Goal: Navigation & Orientation: Find specific page/section

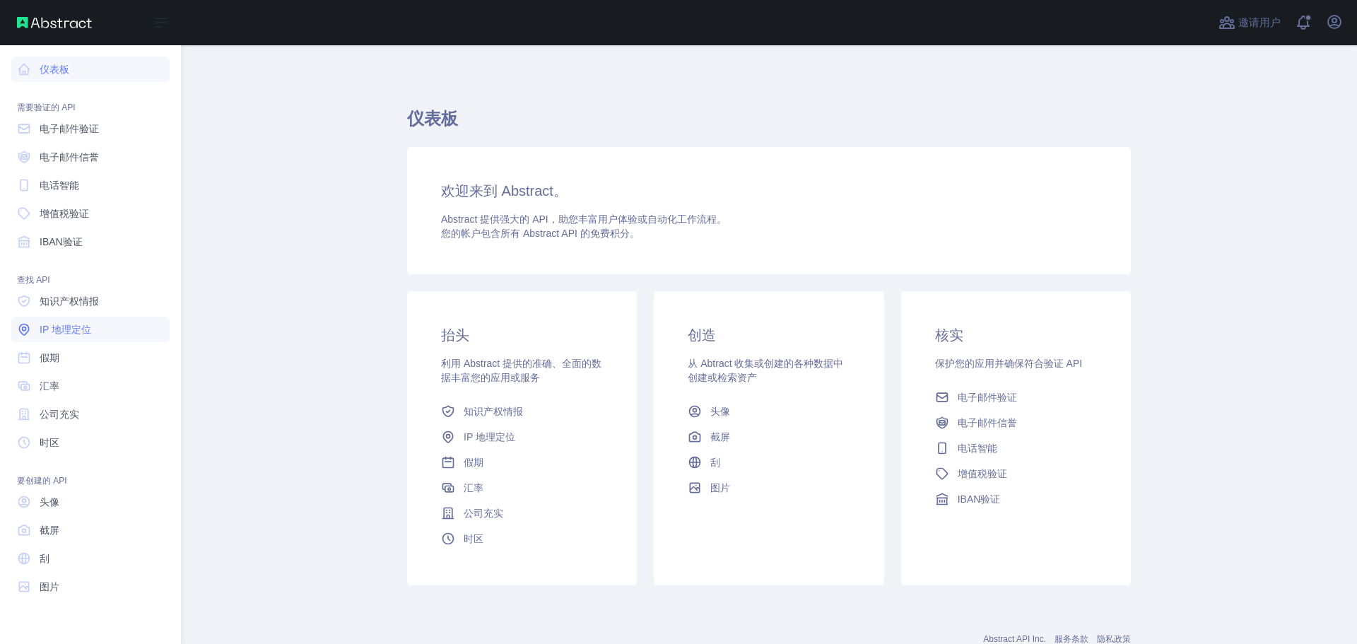
click at [71, 326] on font "IP 地理定位" at bounding box center [66, 329] width 52 height 11
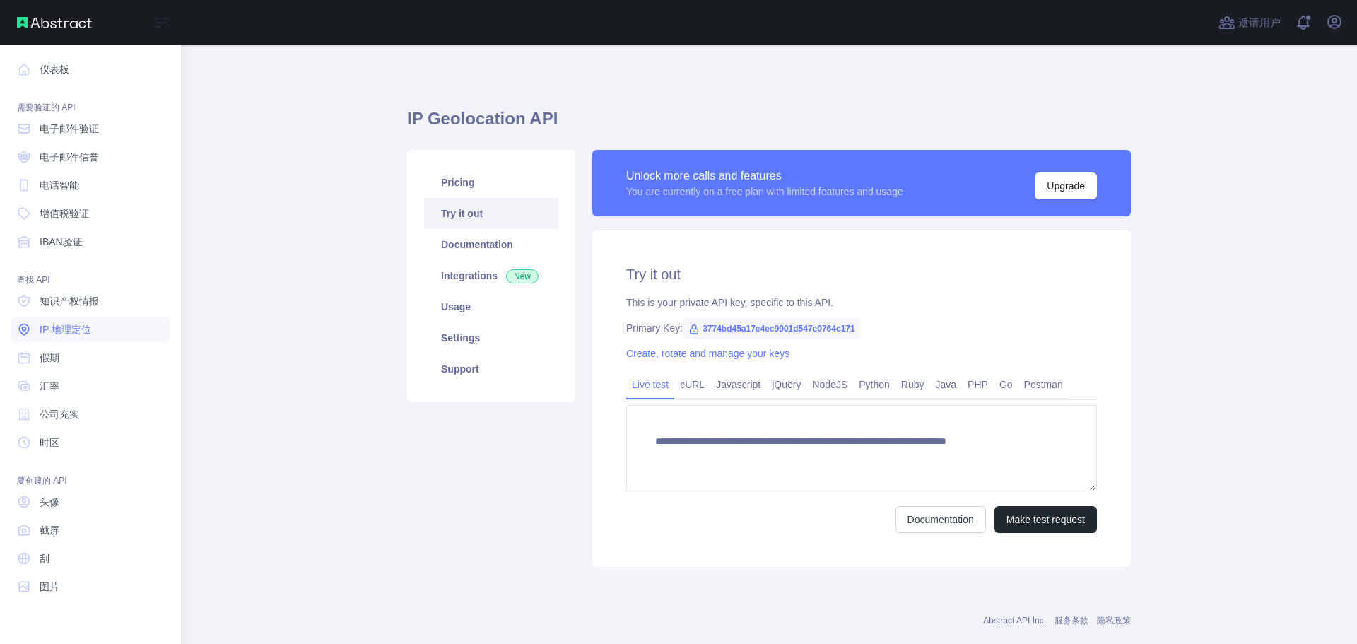
type textarea "**********"
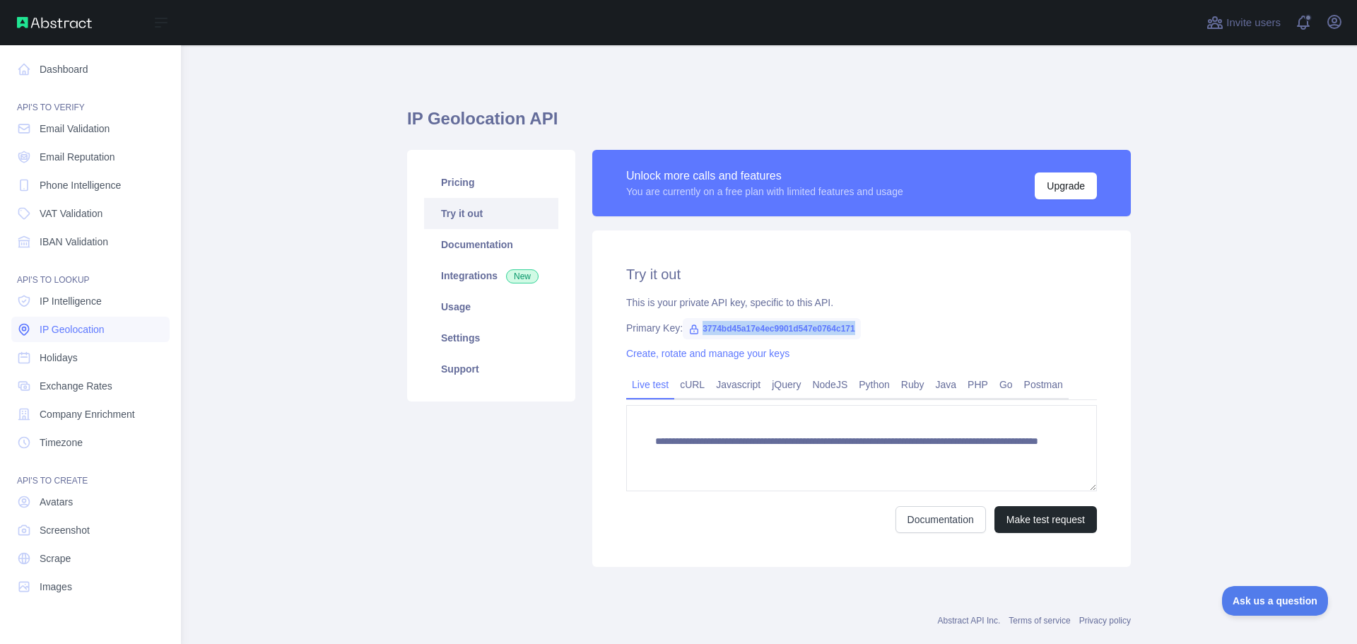
click at [82, 324] on span "IP Geolocation" at bounding box center [72, 329] width 65 height 14
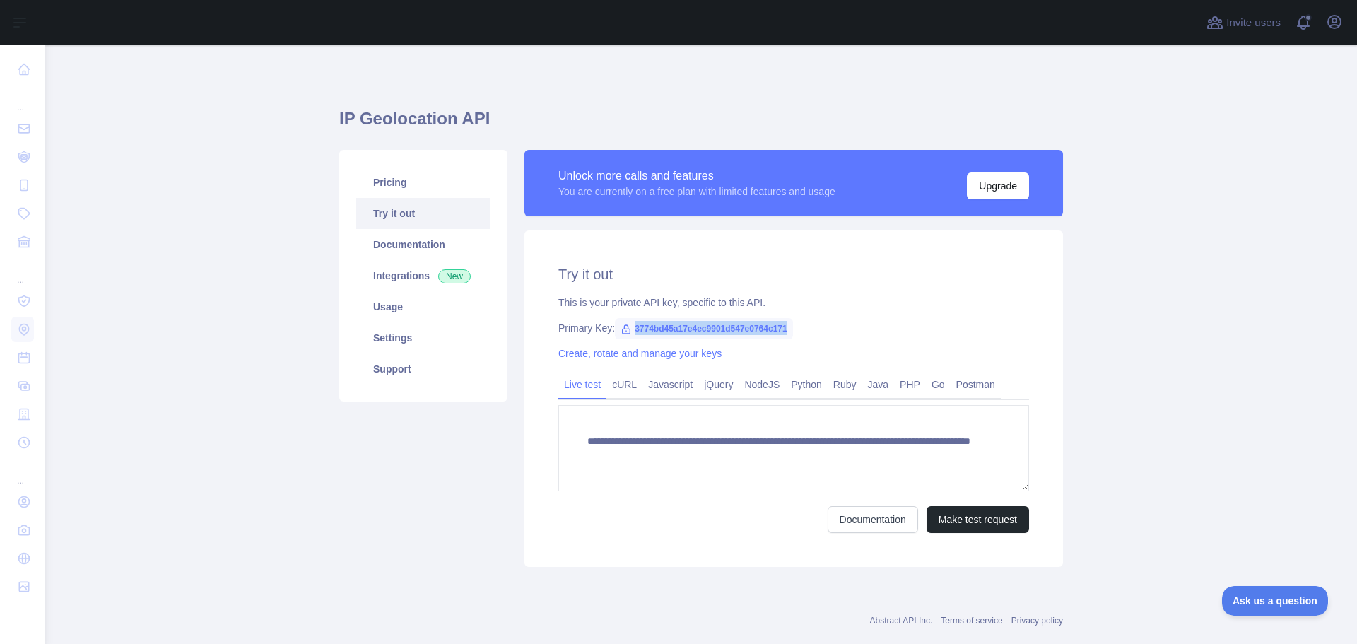
drag, startPoint x: 627, startPoint y: 327, endPoint x: 780, endPoint y: 324, distance: 153.4
click at [780, 324] on span "3774bd45a17e4ec9901d547e0764c171" at bounding box center [704, 328] width 178 height 21
copy span "3774bd45a17e4ec9901d547e0764c171"
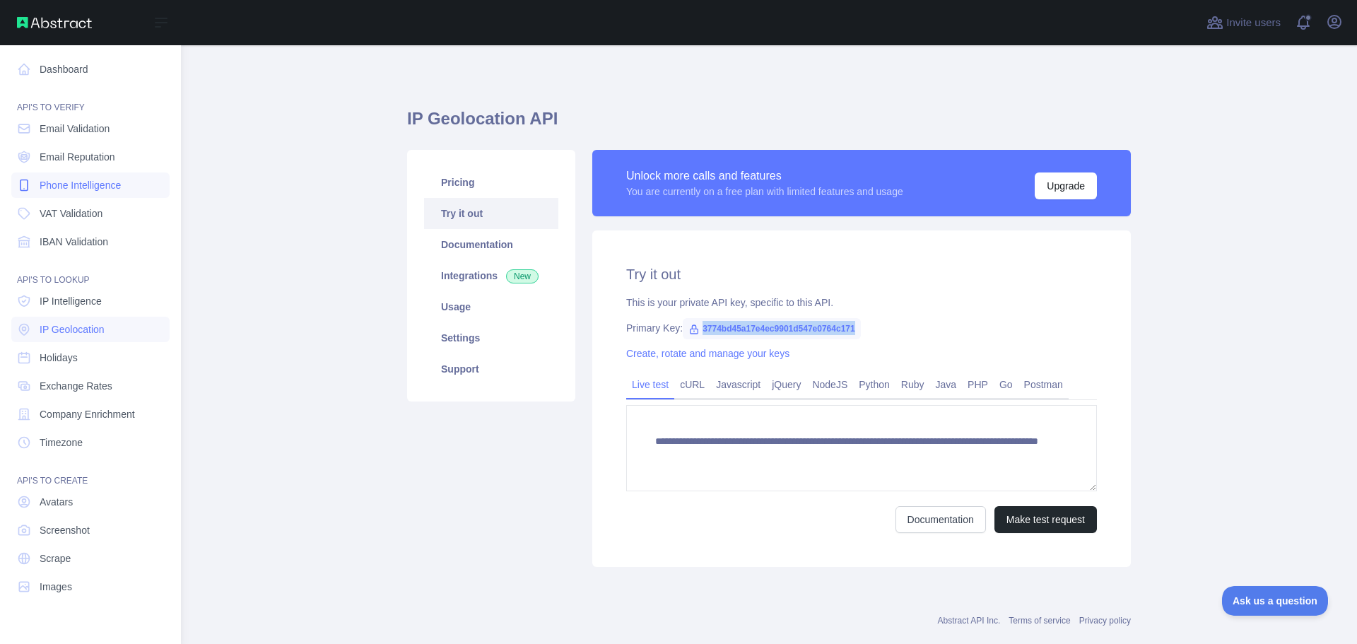
click at [102, 184] on span "Phone Intelligence" at bounding box center [80, 185] width 81 height 14
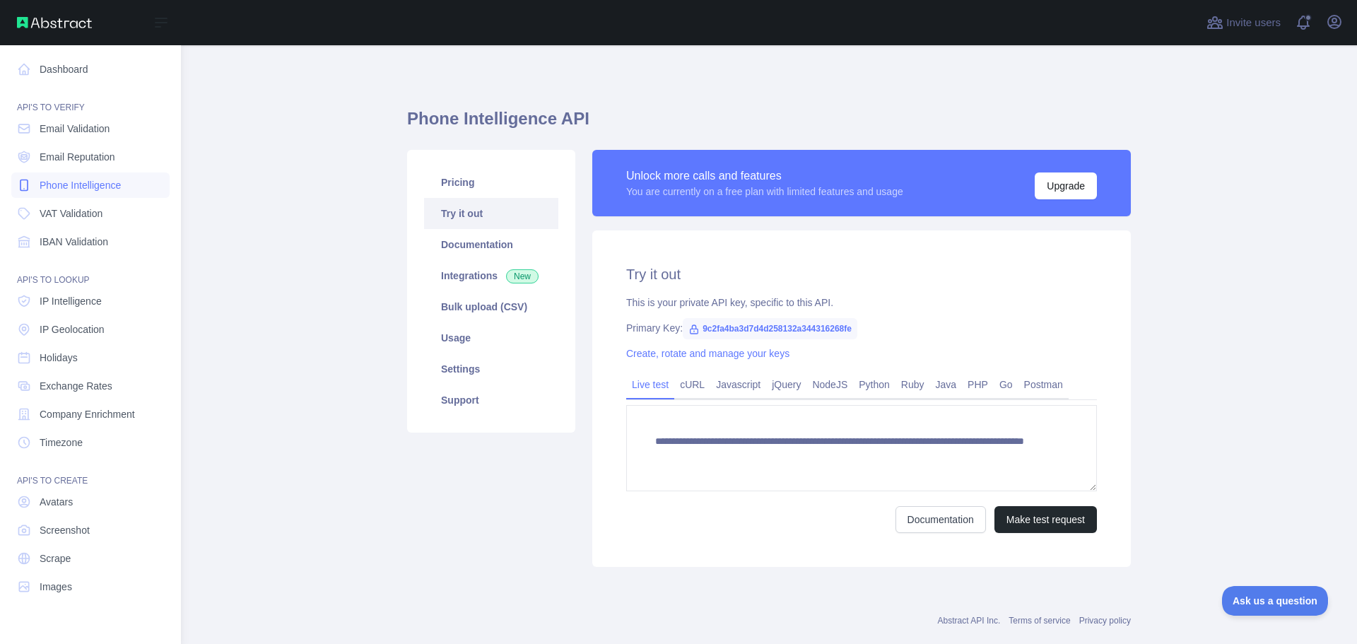
click at [93, 184] on span "Phone Intelligence" at bounding box center [80, 185] width 81 height 14
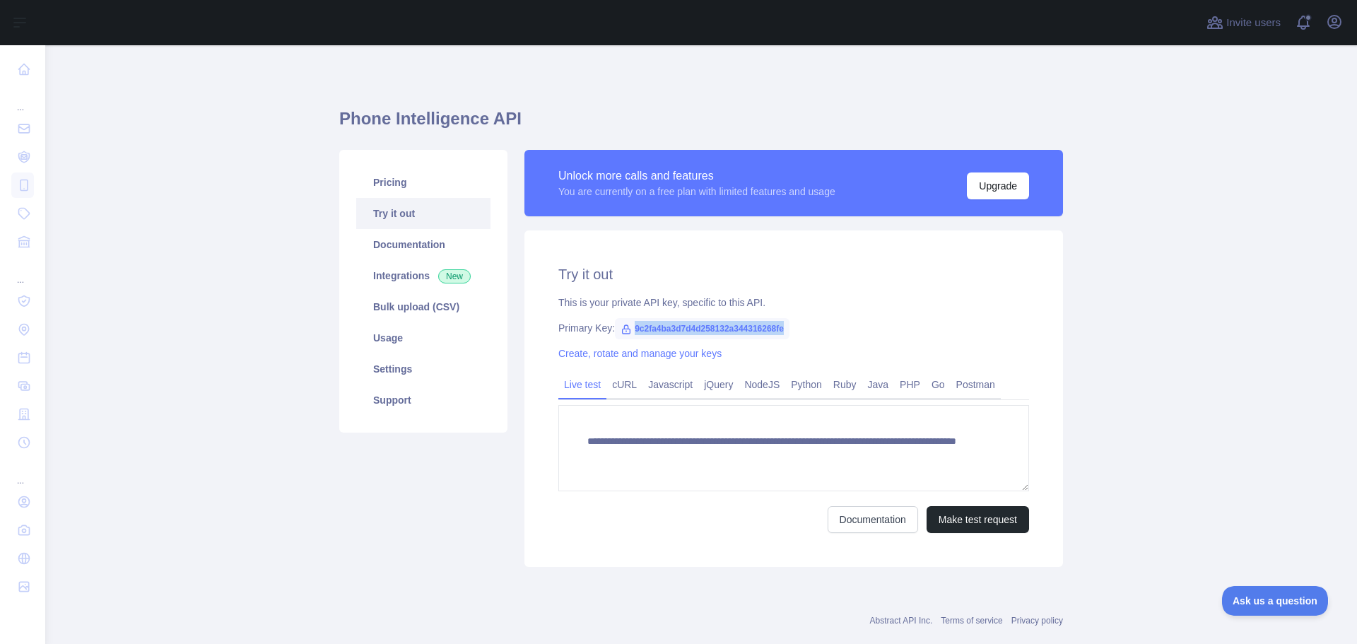
drag, startPoint x: 625, startPoint y: 326, endPoint x: 779, endPoint y: 336, distance: 153.7
click at [779, 336] on span "9c2fa4ba3d7d4d258132a344316268fe" at bounding box center [702, 328] width 175 height 21
copy span "9c2fa4ba3d7d4d258132a344316268fe"
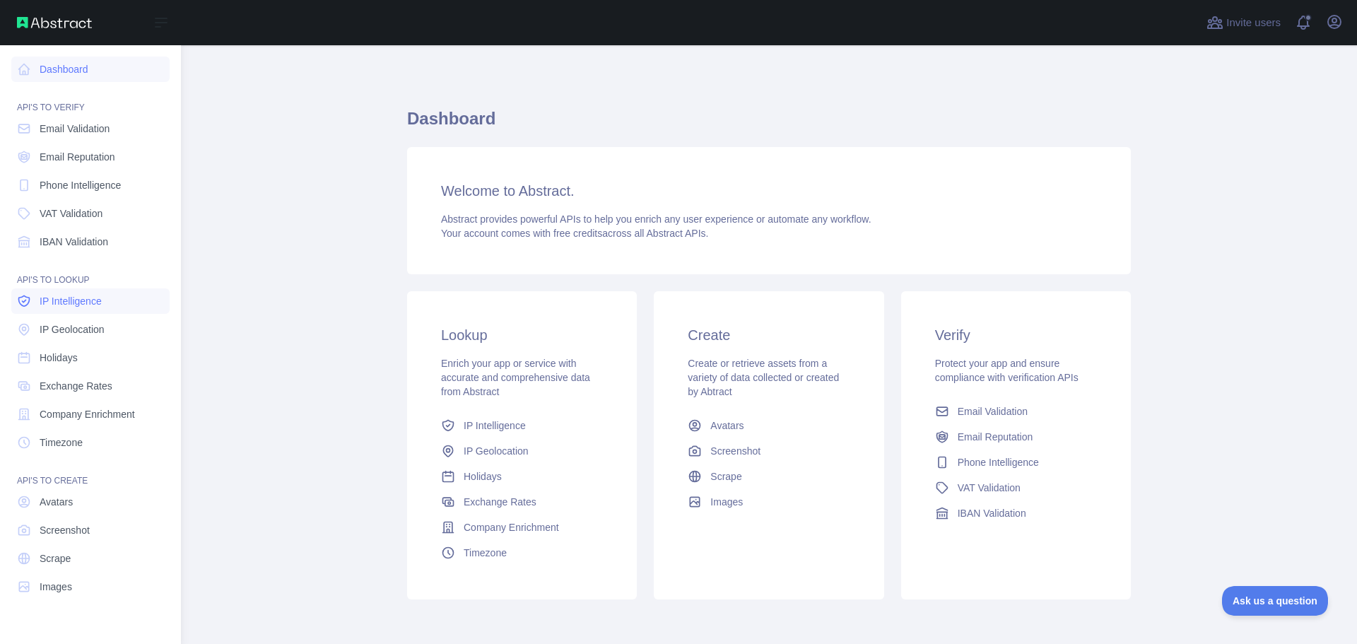
click at [78, 298] on span "IP Intelligence" at bounding box center [71, 301] width 62 height 14
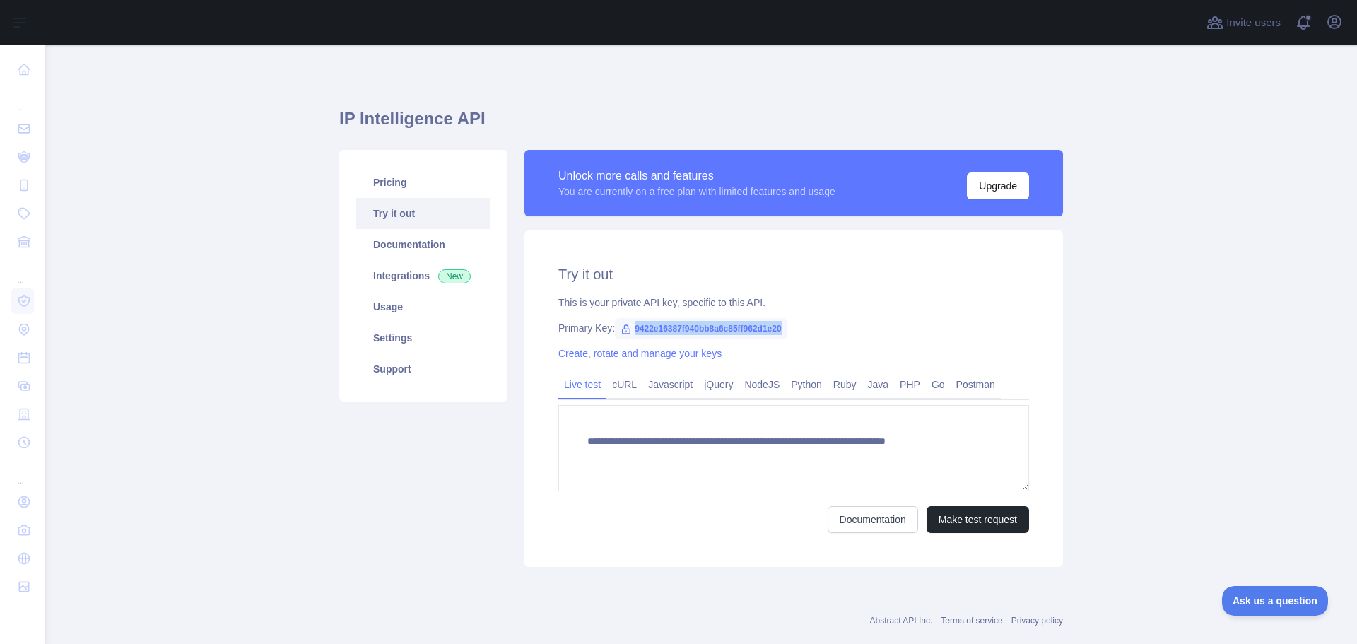
drag, startPoint x: 626, startPoint y: 328, endPoint x: 782, endPoint y: 331, distance: 155.5
click at [782, 331] on span "9422e16387f940bb8a6c85ff962d1e20" at bounding box center [701, 328] width 172 height 21
copy span "9422e16387f940bb8a6c85ff962d1e20"
type textarea "**********"
